Goal: Entertainment & Leisure: Consume media (video, audio)

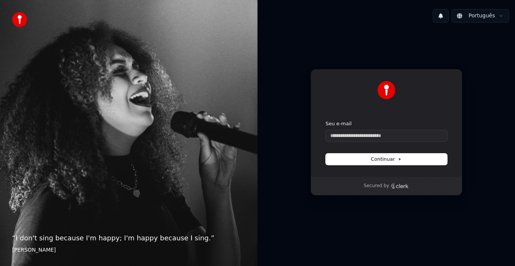
click at [316, 202] on div "Continuar com Google ou Seu e-mail Continuar Secured by" at bounding box center [385, 132] width 257 height 207
click at [352, 134] on input "Seu e-mail" at bounding box center [385, 135] width 121 height 11
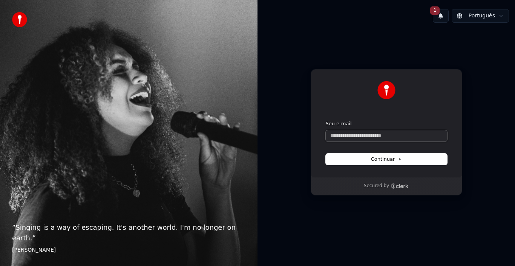
click at [333, 136] on input "Seu e-mail" at bounding box center [385, 135] width 121 height 11
click at [386, 163] on button "Continuar" at bounding box center [385, 158] width 121 height 11
type input "**********"
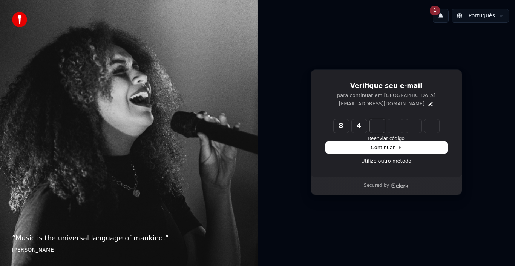
click at [362, 125] on input "**" at bounding box center [393, 126] width 121 height 14
type input "*"
type input "******"
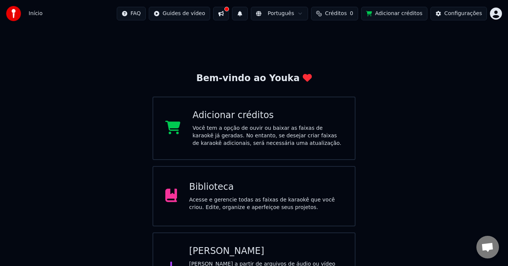
click at [237, 198] on div "Acesse e gerencie todas as faixas de karaokê que você criou. Edite, organize e …" at bounding box center [266, 203] width 154 height 15
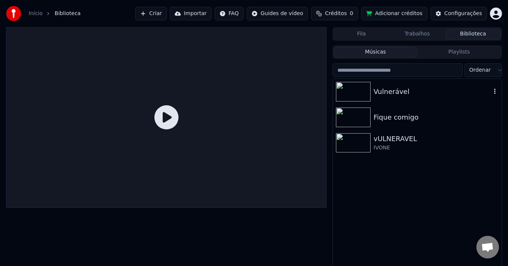
click at [390, 88] on div "Vulnerável" at bounding box center [433, 91] width 118 height 11
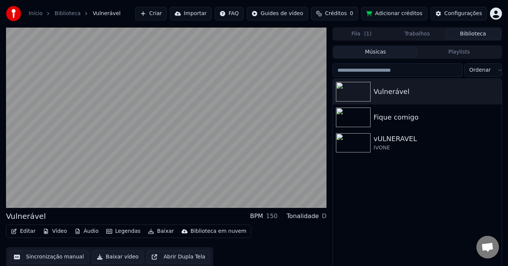
scroll to position [12, 0]
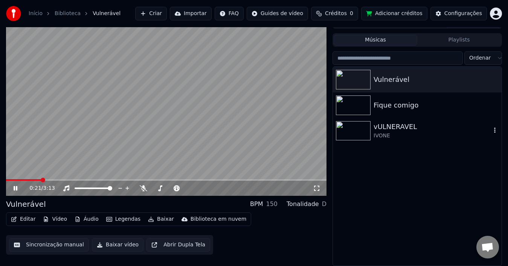
click at [384, 129] on div "vULNERAVEL" at bounding box center [433, 126] width 118 height 11
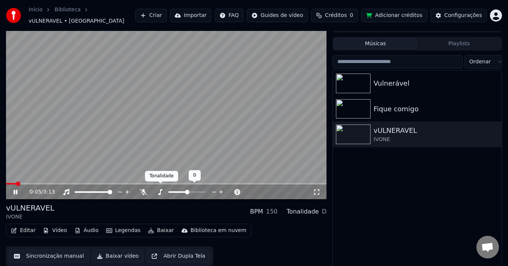
click at [159, 189] on icon at bounding box center [160, 192] width 8 height 6
click at [177, 189] on icon at bounding box center [177, 192] width 8 height 6
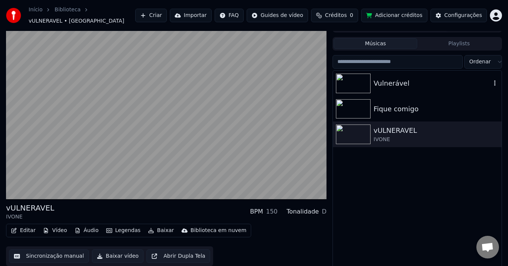
click at [392, 84] on div "Vulnerável" at bounding box center [433, 83] width 118 height 11
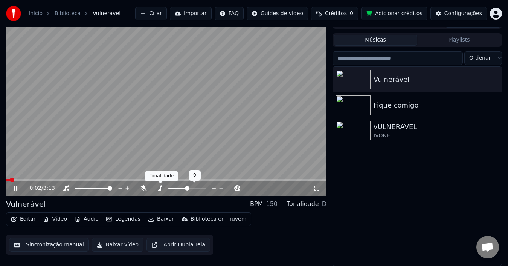
click at [162, 190] on icon at bounding box center [160, 188] width 8 height 6
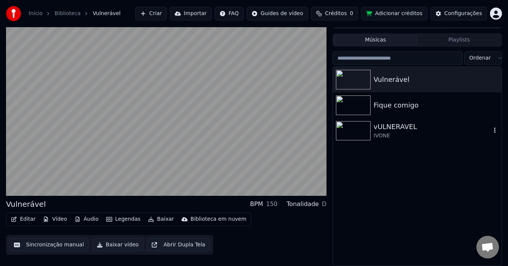
click at [379, 133] on div "IVONE" at bounding box center [433, 136] width 118 height 8
